Goal: Information Seeking & Learning: Understand process/instructions

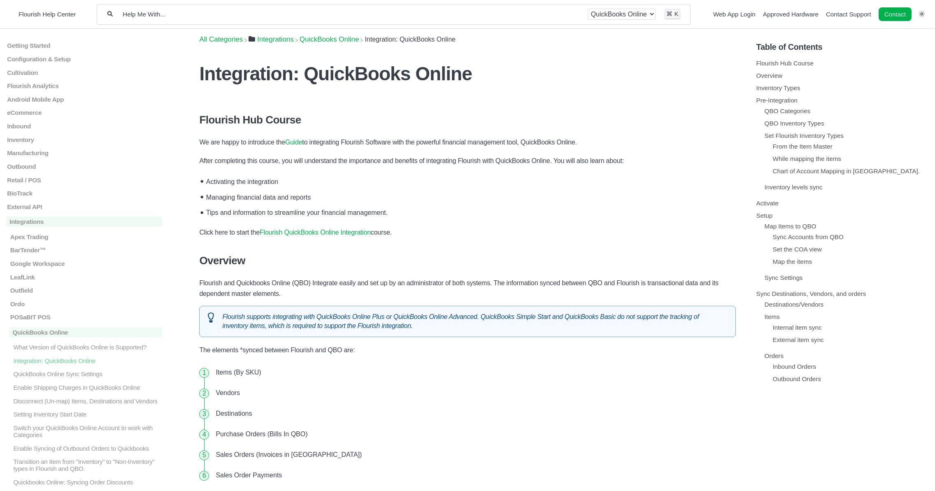
click at [322, 233] on link "Flourish QuickBooks Online Integration" at bounding box center [315, 232] width 111 height 7
click at [301, 145] on link "Guide" at bounding box center [293, 142] width 17 height 7
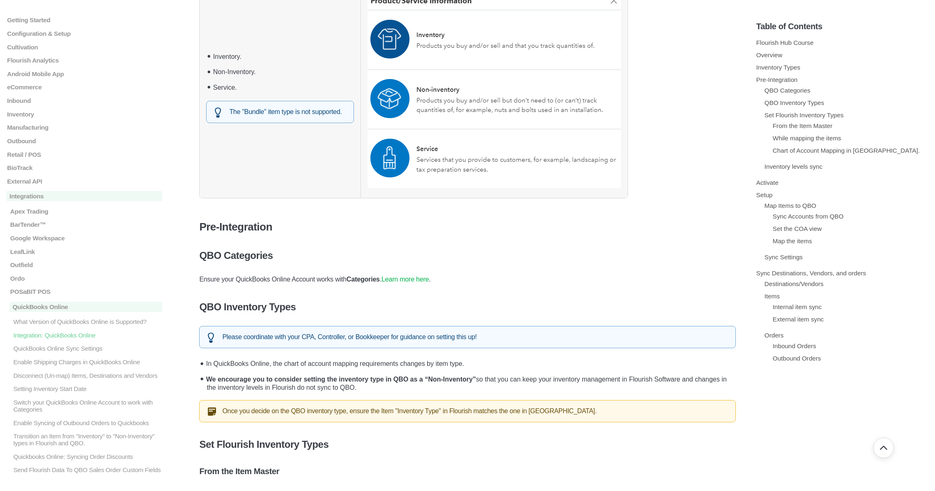
scroll to position [617, 0]
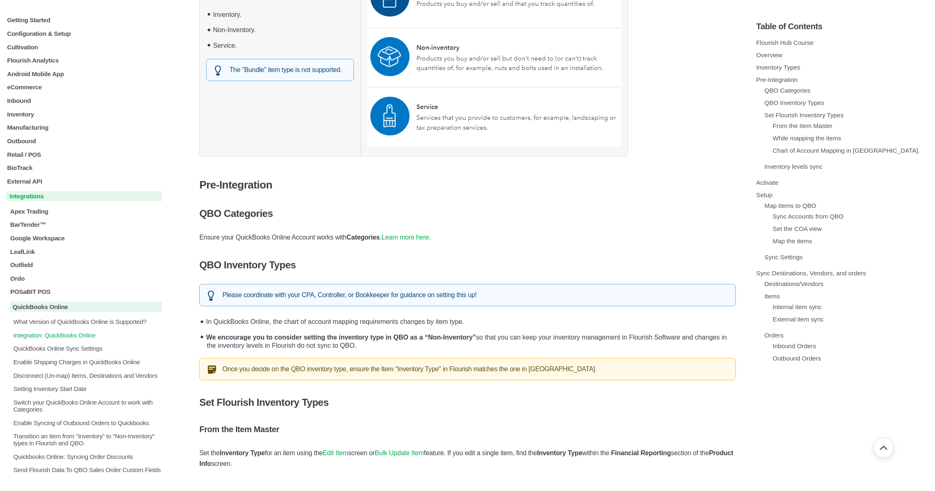
click at [28, 199] on p "Integrations" at bounding box center [84, 196] width 156 height 10
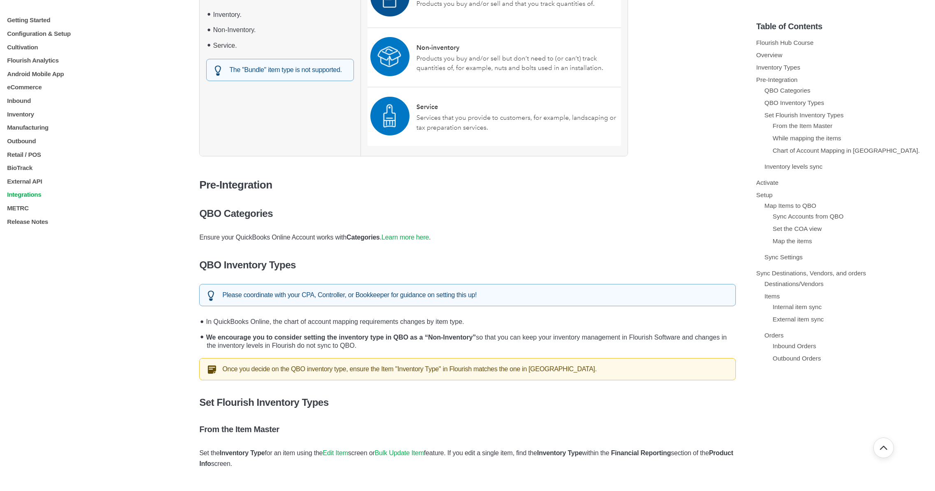
click at [28, 198] on p "Integrations" at bounding box center [84, 194] width 156 height 7
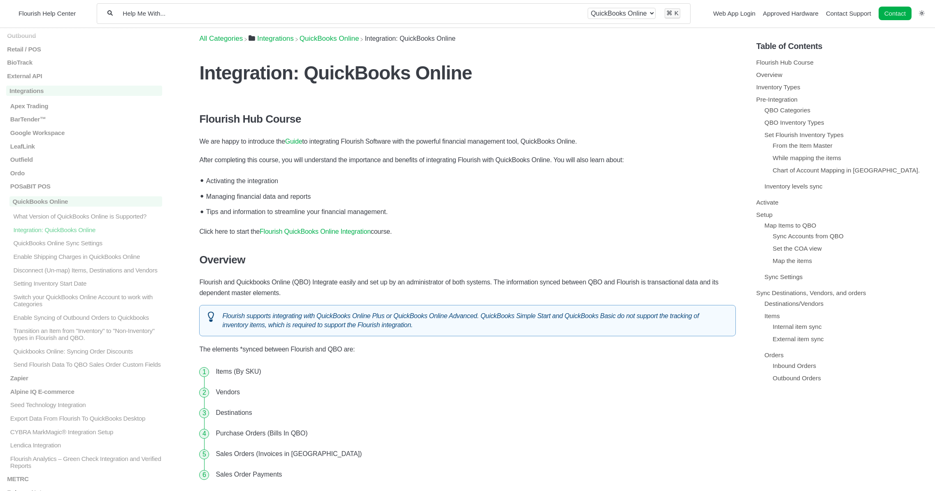
scroll to position [0, 0]
click at [298, 142] on link "Guide" at bounding box center [293, 142] width 17 height 7
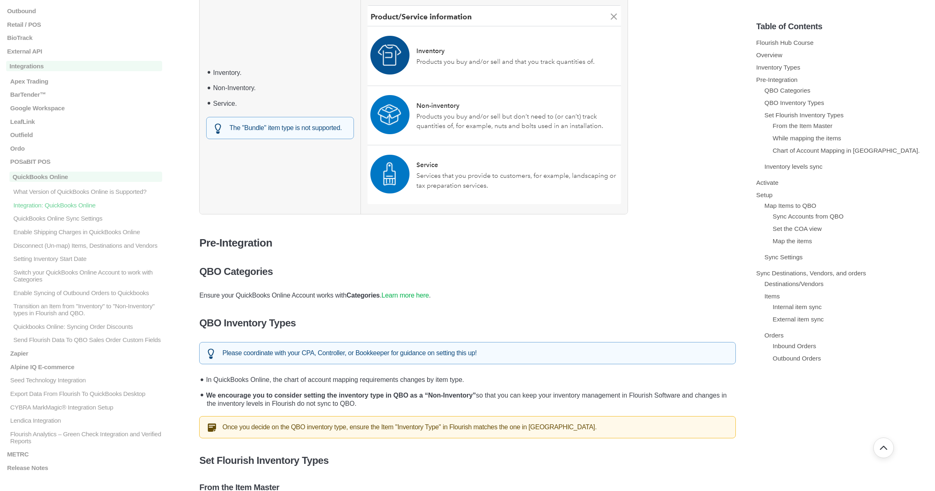
scroll to position [583, 0]
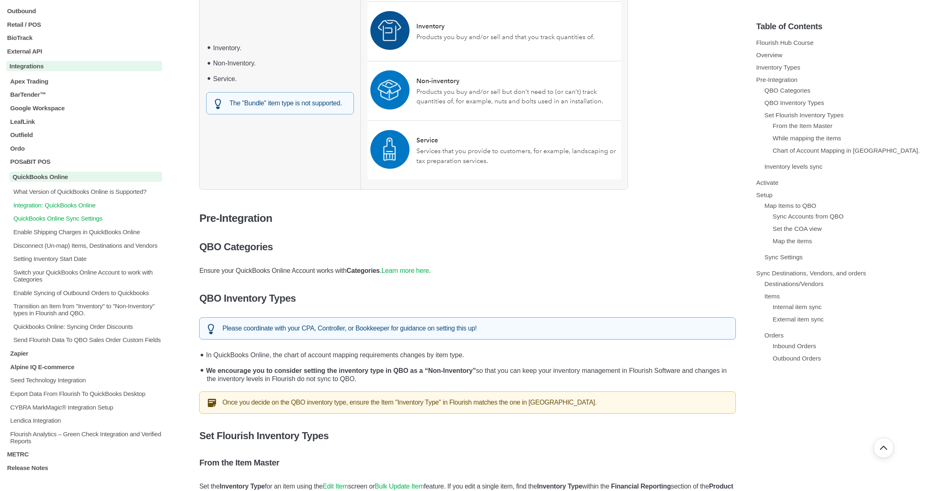
click at [92, 222] on p "QuickBooks Online Sync Settings" at bounding box center [87, 218] width 150 height 7
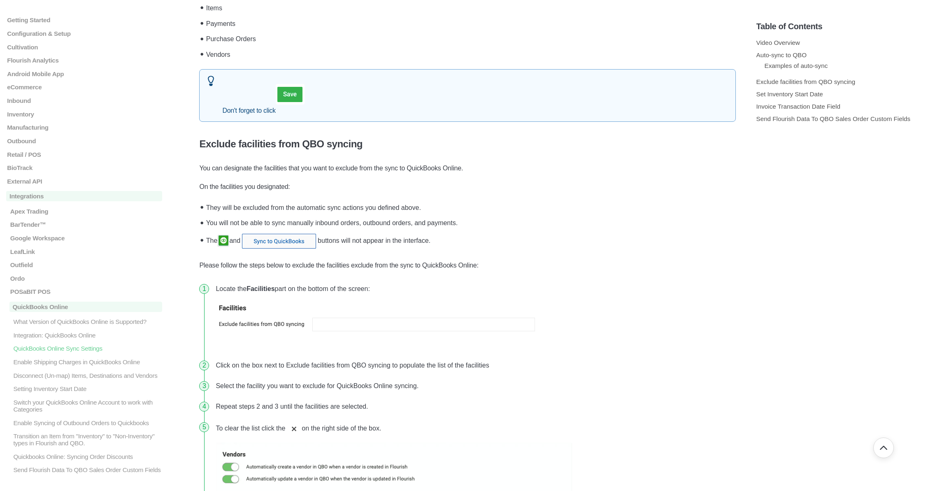
scroll to position [1216, 0]
